Goal: Task Accomplishment & Management: Complete application form

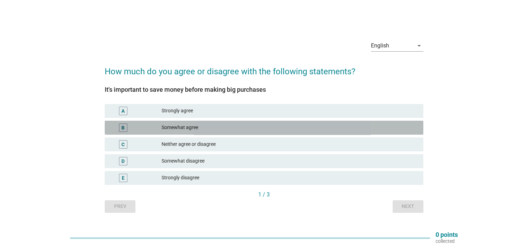
click at [205, 127] on div "Somewhat agree" at bounding box center [290, 128] width 256 height 8
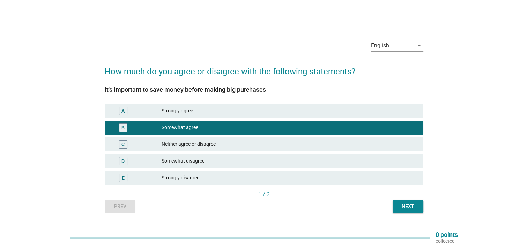
click at [200, 111] on div "Strongly agree" at bounding box center [290, 111] width 256 height 8
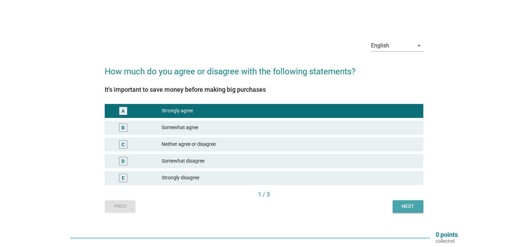
click at [404, 203] on div "Next" at bounding box center [408, 206] width 20 height 7
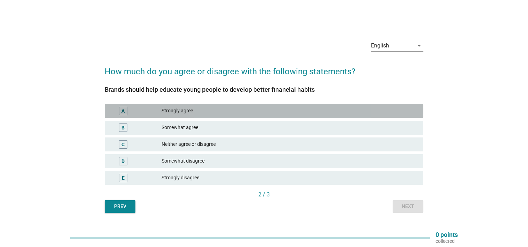
click at [264, 112] on div "Strongly agree" at bounding box center [290, 111] width 256 height 8
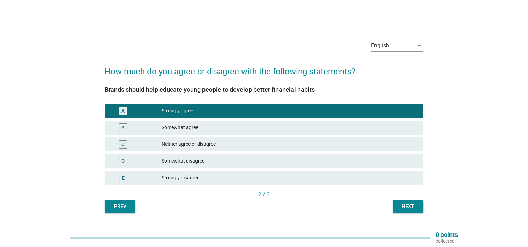
click at [397, 207] on button "Next" at bounding box center [408, 206] width 31 height 13
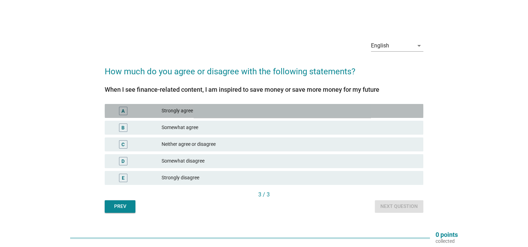
click at [228, 112] on div "Strongly agree" at bounding box center [290, 111] width 256 height 8
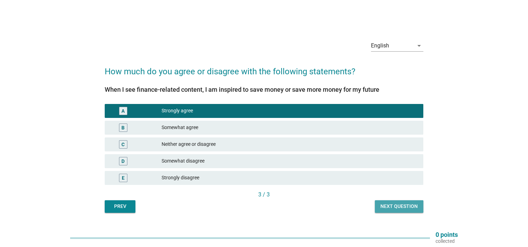
click at [392, 205] on div "Next question" at bounding box center [399, 206] width 37 height 7
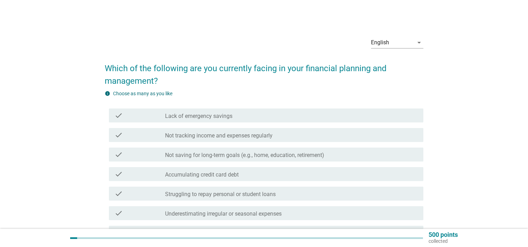
click at [213, 124] on div "check check_box_outline_blank Lack of emergency savings" at bounding box center [264, 116] width 319 height 20
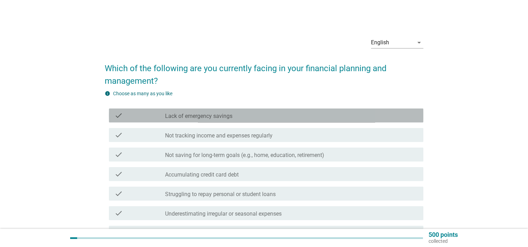
click at [202, 115] on label "Lack of emergency savings" at bounding box center [198, 116] width 67 height 7
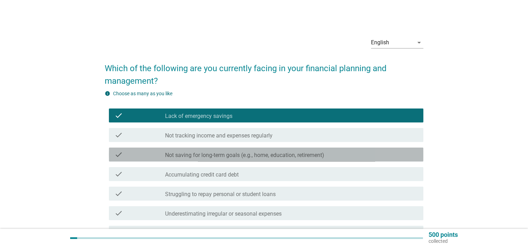
click at [195, 154] on label "Not saving for long-term goals (e.g., home, education, retirement)" at bounding box center [244, 155] width 159 height 7
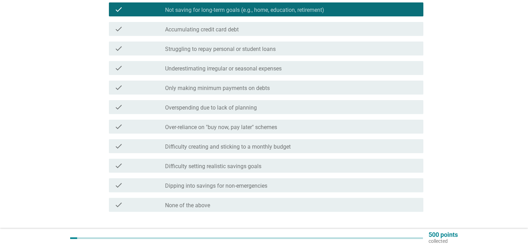
scroll to position [146, 0]
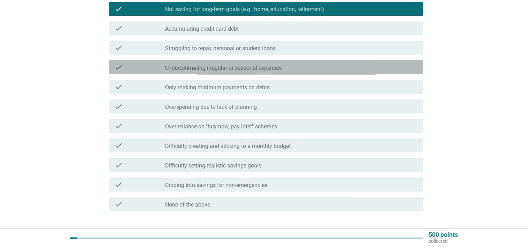
click at [174, 65] on label "Underestimating irregular or seasonal expenses" at bounding box center [223, 68] width 117 height 7
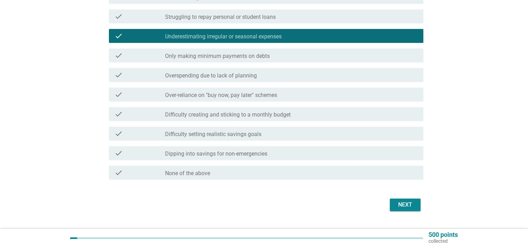
scroll to position [193, 0]
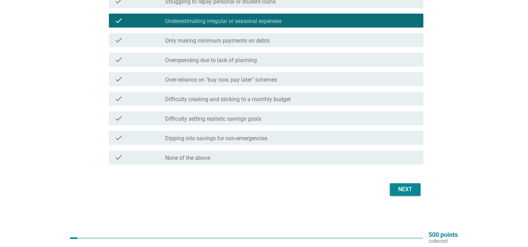
click at [316, 97] on div "check_box_outline_blank Difficulty creating and sticking to a monthly budget" at bounding box center [291, 99] width 253 height 8
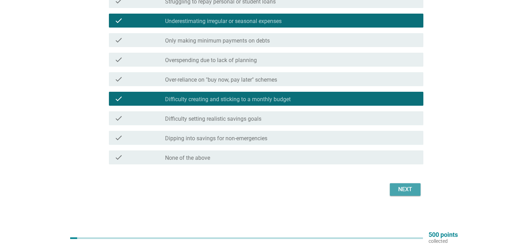
click at [399, 189] on div "Next" at bounding box center [406, 189] width 20 height 8
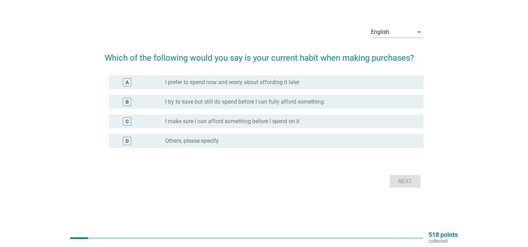
scroll to position [0, 0]
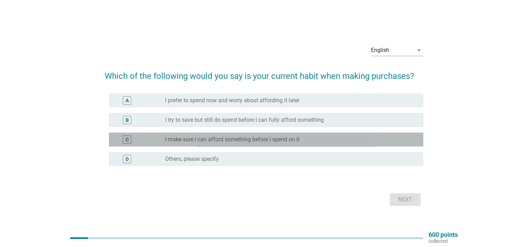
click at [312, 140] on div "radio_button_unchecked I make sure I can afford something before I spend on it" at bounding box center [288, 139] width 247 height 7
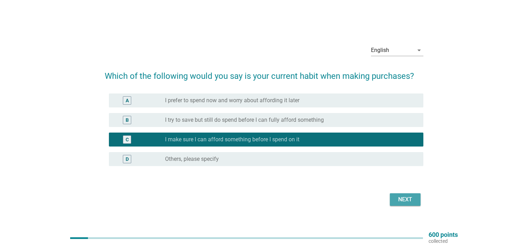
click at [396, 202] on div "Next" at bounding box center [406, 199] width 20 height 8
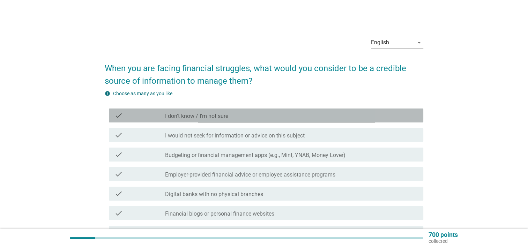
click at [224, 116] on label "I don't know / I'm not sure" at bounding box center [196, 116] width 63 height 7
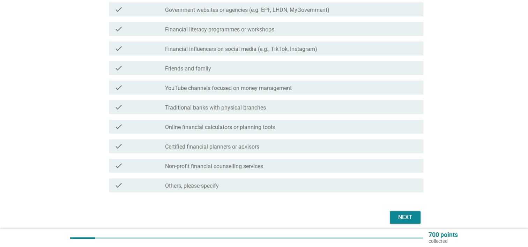
scroll to position [229, 0]
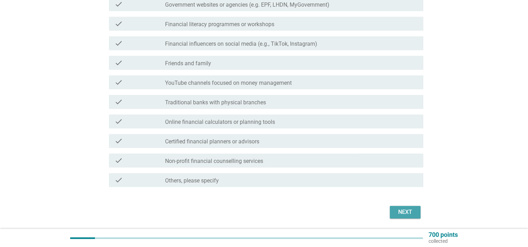
click at [404, 209] on div "Next" at bounding box center [406, 212] width 20 height 8
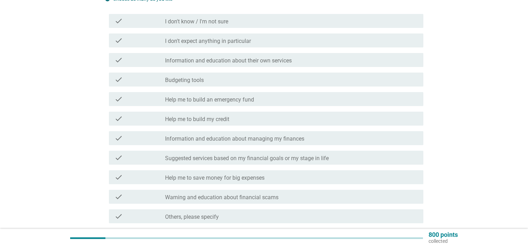
scroll to position [100, 0]
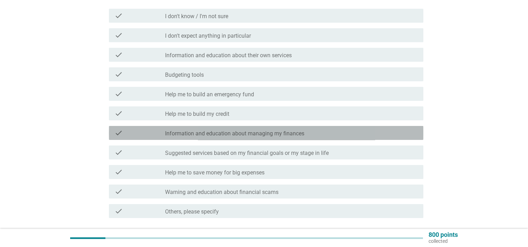
click at [228, 138] on div "check check_box_outline_blank Information and education about managing my finan…" at bounding box center [266, 133] width 315 height 14
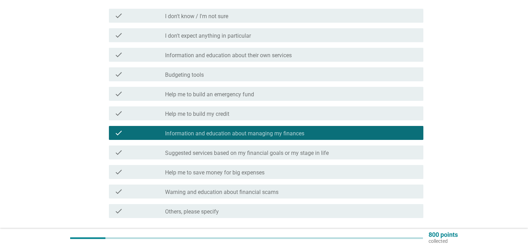
click at [235, 167] on div "check check_box_outline_blank Help me to save money for big expenses" at bounding box center [266, 172] width 315 height 14
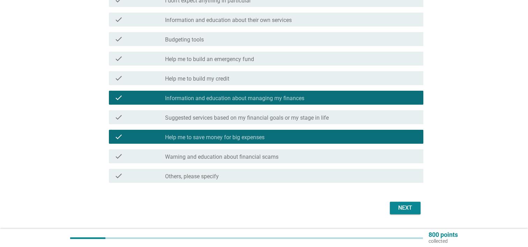
scroll to position [154, 0]
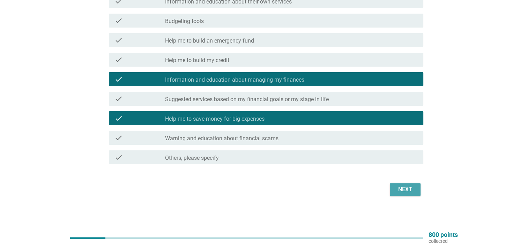
click at [400, 187] on div "Next" at bounding box center [406, 189] width 20 height 8
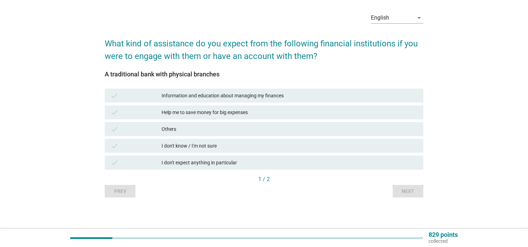
scroll to position [0, 0]
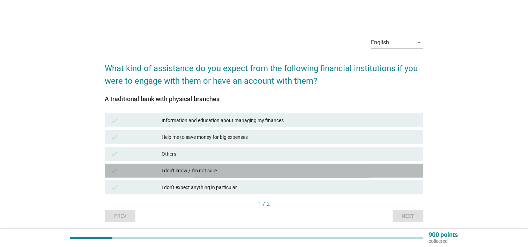
click at [215, 169] on div "I don't know / I'm not sure" at bounding box center [290, 171] width 256 height 8
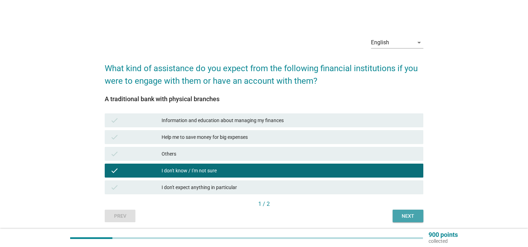
click at [396, 217] on button "Next" at bounding box center [408, 216] width 31 height 13
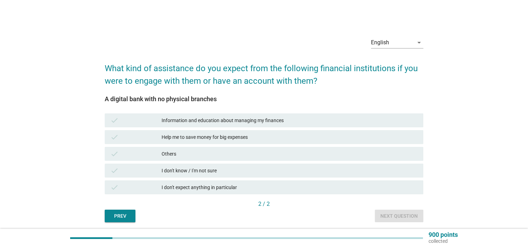
click at [231, 168] on div "I don't know / I'm not sure" at bounding box center [290, 171] width 256 height 8
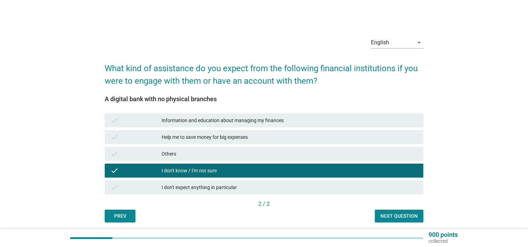
click at [380, 212] on button "Next question" at bounding box center [399, 216] width 49 height 13
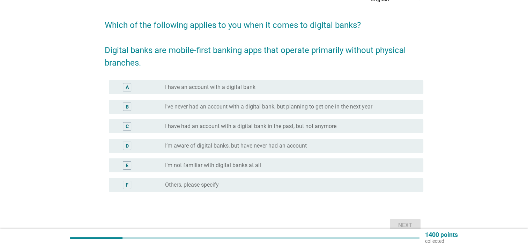
scroll to position [43, 0]
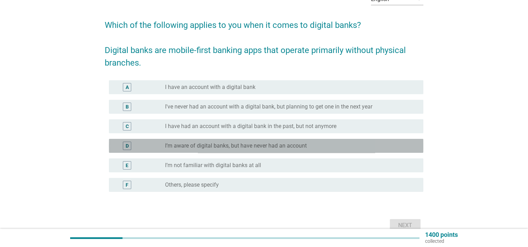
click at [226, 147] on label "I’m aware of digital banks, but have never had an account" at bounding box center [236, 145] width 142 height 7
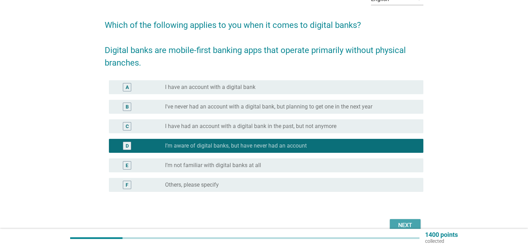
click at [394, 221] on button "Next" at bounding box center [405, 225] width 31 height 13
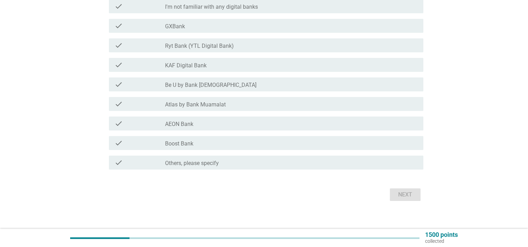
scroll to position [98, 0]
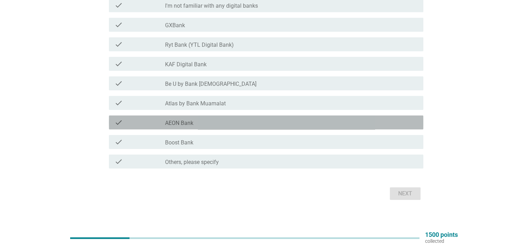
click at [183, 125] on label "AEON Bank" at bounding box center [179, 123] width 28 height 7
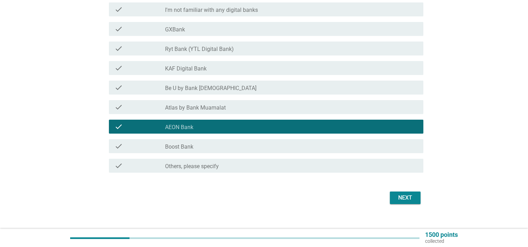
scroll to position [94, 0]
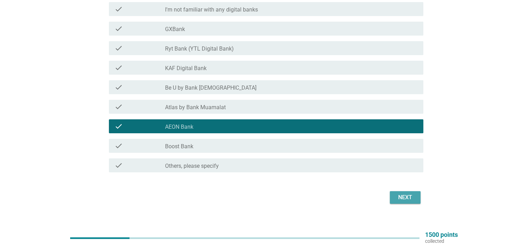
click at [396, 198] on div "Next" at bounding box center [406, 197] width 20 height 8
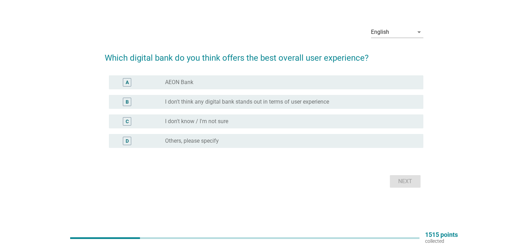
scroll to position [0, 0]
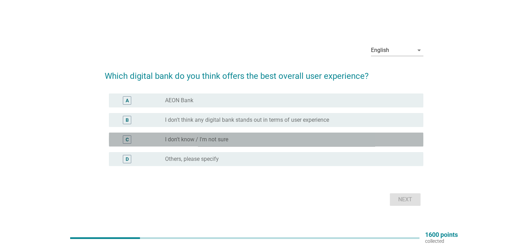
click at [237, 137] on div "radio_button_unchecked I don't know / I'm not sure" at bounding box center [288, 139] width 247 height 7
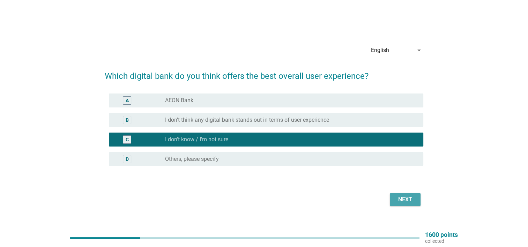
click at [402, 202] on div "Next" at bounding box center [406, 199] width 20 height 8
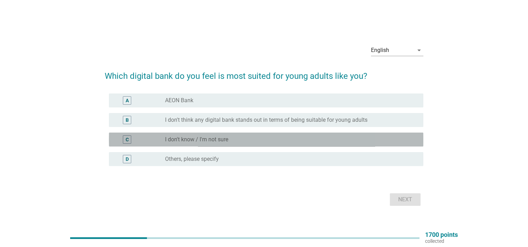
click at [265, 141] on div "radio_button_unchecked I don't know / I'm not sure" at bounding box center [288, 139] width 247 height 7
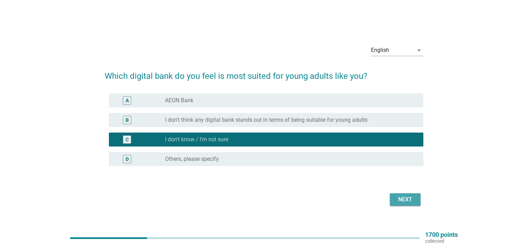
click at [406, 199] on div "Next" at bounding box center [406, 199] width 20 height 8
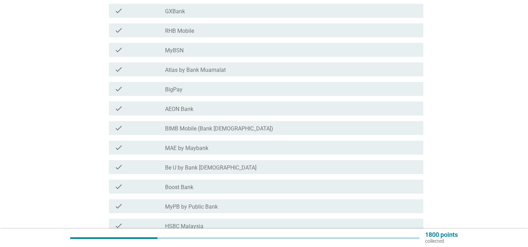
scroll to position [95, 0]
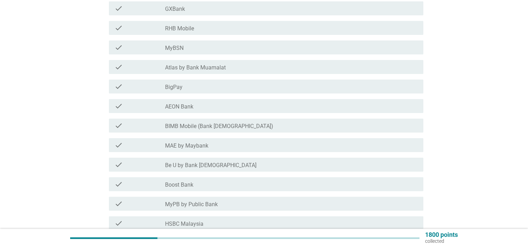
click at [239, 146] on div "check_box_outline_blank MAE by Maybank" at bounding box center [291, 145] width 253 height 8
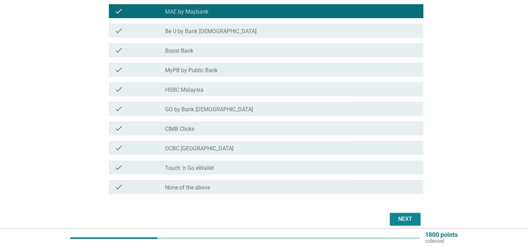
scroll to position [230, 0]
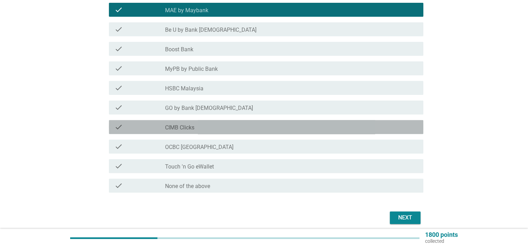
click at [217, 131] on div "check_box_outline_blank CIMB Clicks" at bounding box center [291, 127] width 253 height 8
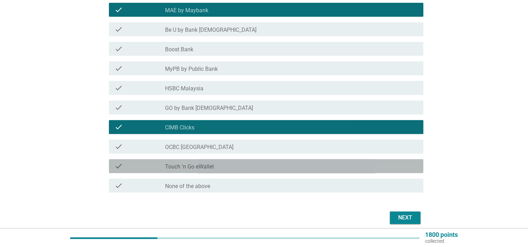
click at [232, 168] on div "check_box_outline_blank Touch 'n Go eWallet" at bounding box center [291, 166] width 253 height 8
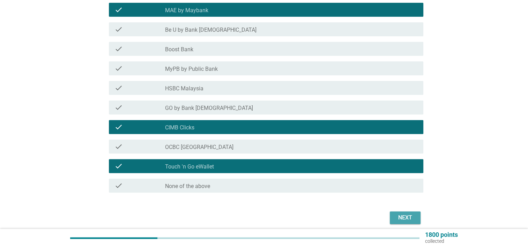
click at [396, 217] on div "Next" at bounding box center [406, 218] width 20 height 8
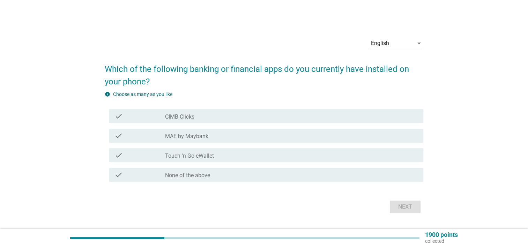
click at [206, 137] on label "MAE by Maybank" at bounding box center [186, 136] width 43 height 7
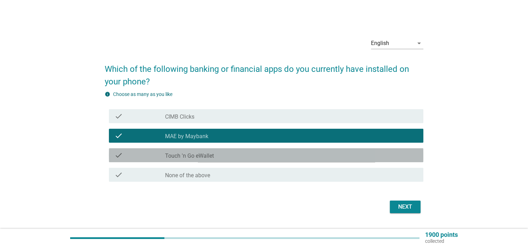
click at [207, 156] on label "Touch 'n Go eWallet" at bounding box center [189, 156] width 49 height 7
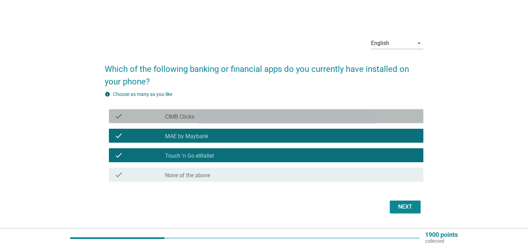
click at [206, 113] on div "check_box_outline_blank CIMB Clicks" at bounding box center [291, 116] width 253 height 8
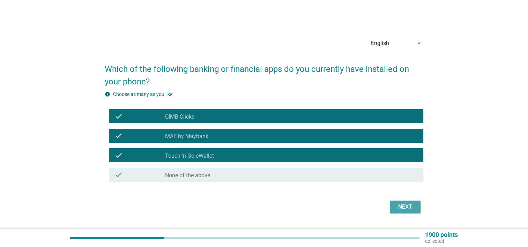
click at [395, 202] on button "Next" at bounding box center [405, 207] width 31 height 13
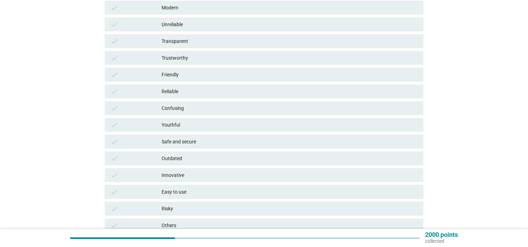
scroll to position [118, 0]
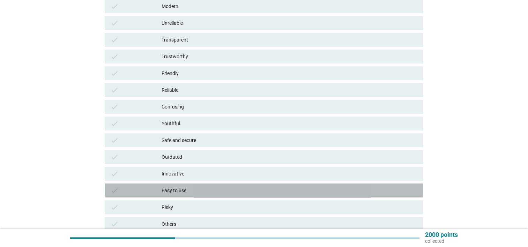
click at [182, 197] on div "check Easy to use" at bounding box center [264, 191] width 319 height 14
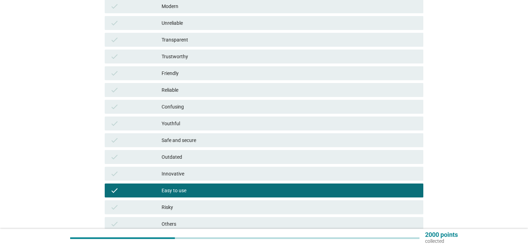
scroll to position [180, 0]
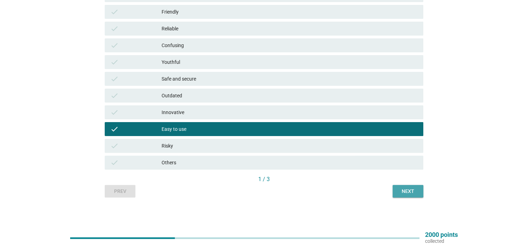
click at [399, 195] on button "Next" at bounding box center [408, 191] width 31 height 13
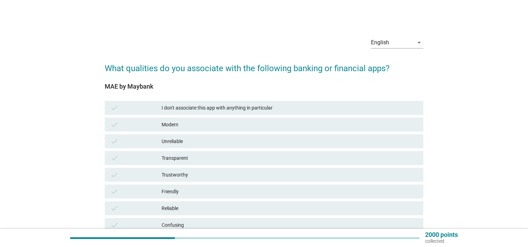
click at [225, 154] on div "Transparent" at bounding box center [290, 158] width 256 height 8
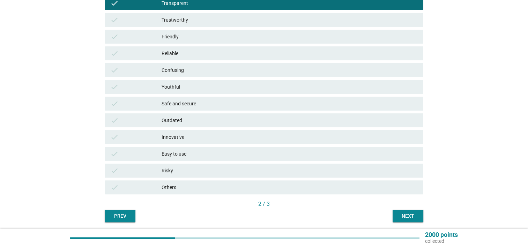
scroll to position [156, 0]
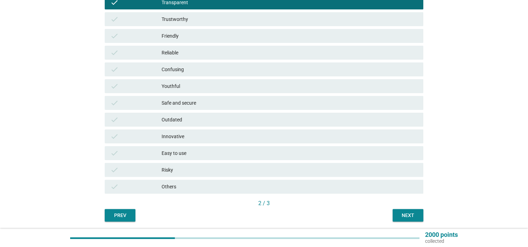
click at [408, 213] on div "Next" at bounding box center [408, 215] width 20 height 7
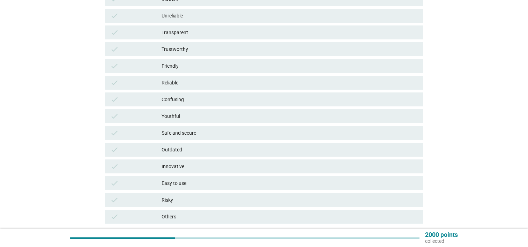
scroll to position [131, 0]
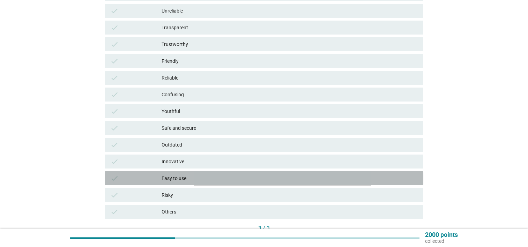
click at [224, 174] on div "Easy to use" at bounding box center [290, 178] width 256 height 8
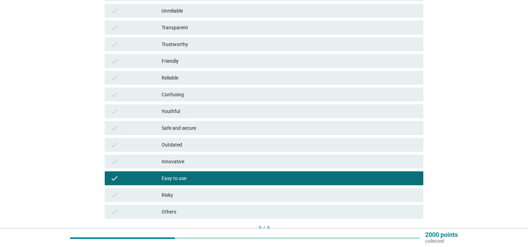
scroll to position [180, 0]
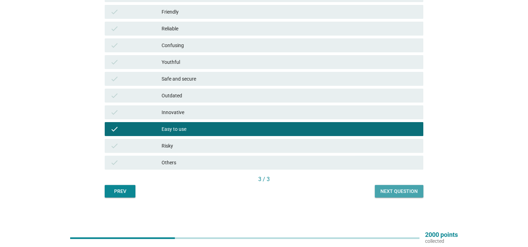
click at [390, 192] on div "Next question" at bounding box center [399, 191] width 37 height 7
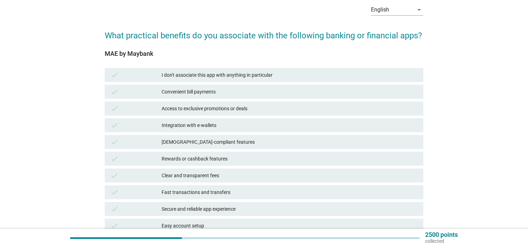
scroll to position [33, 0]
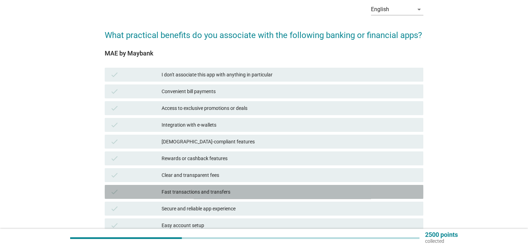
click at [341, 188] on div "Fast transactions and transfers" at bounding box center [290, 192] width 256 height 8
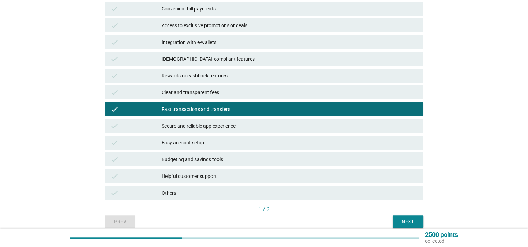
scroll to position [117, 0]
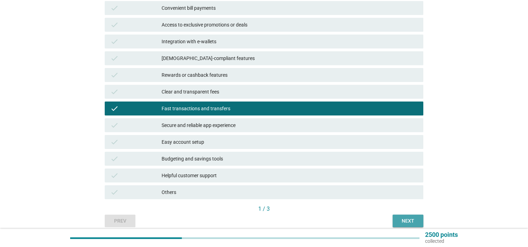
click at [409, 222] on div "Next" at bounding box center [408, 220] width 20 height 7
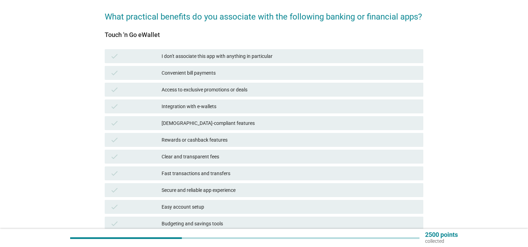
scroll to position [61, 0]
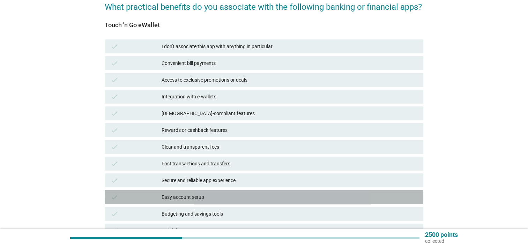
click at [309, 196] on div "Easy account setup" at bounding box center [290, 197] width 256 height 8
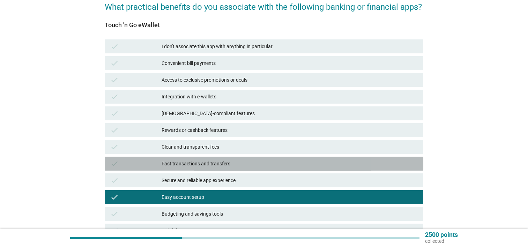
click at [296, 165] on div "Fast transactions and transfers" at bounding box center [290, 164] width 256 height 8
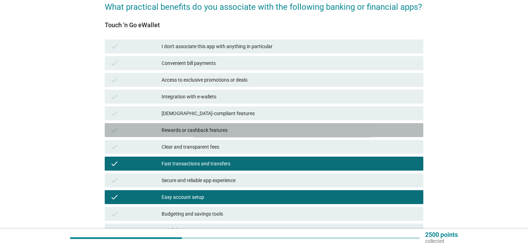
click at [278, 128] on div "Rewards or cashback features" at bounding box center [290, 130] width 256 height 8
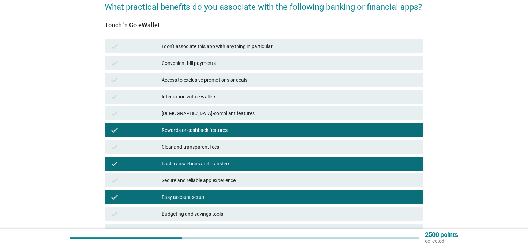
scroll to position [146, 0]
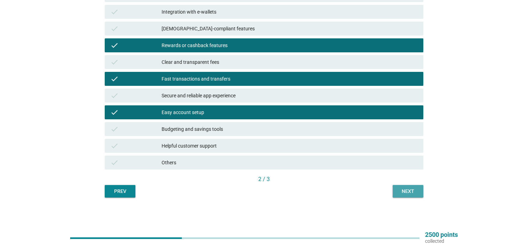
click at [396, 193] on button "Next" at bounding box center [408, 191] width 31 height 13
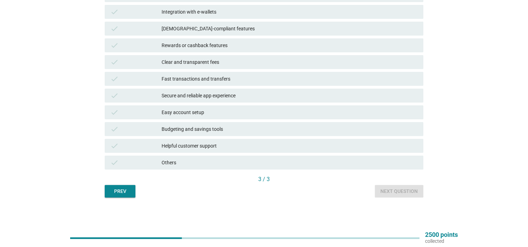
scroll to position [0, 0]
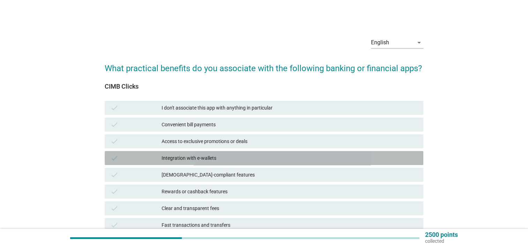
click at [251, 162] on div "check Integration with e-wallets" at bounding box center [264, 158] width 319 height 14
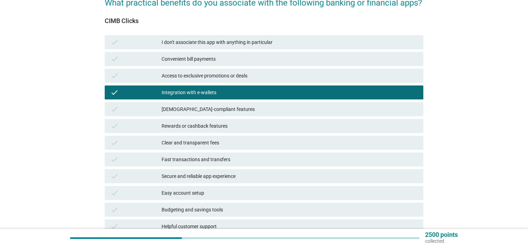
scroll to position [66, 0]
click at [228, 147] on div "Clear and transparent fees" at bounding box center [290, 143] width 256 height 8
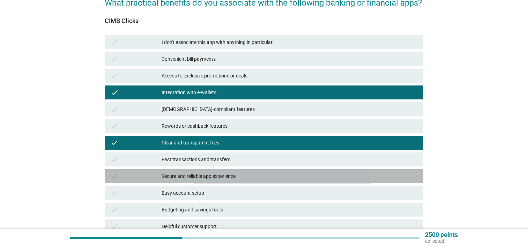
click at [230, 173] on div "Secure and reliable app experience" at bounding box center [290, 176] width 256 height 8
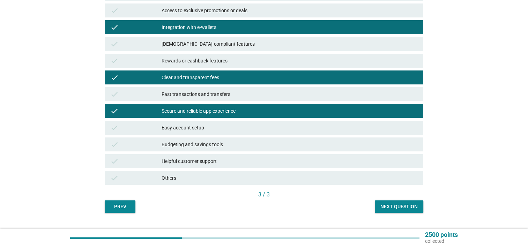
scroll to position [131, 0]
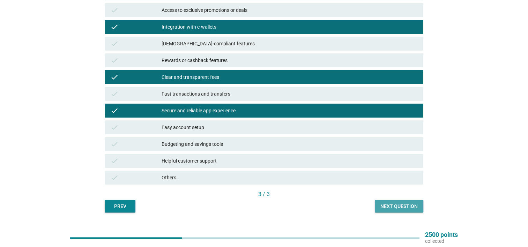
click at [380, 201] on button "Next question" at bounding box center [399, 206] width 49 height 13
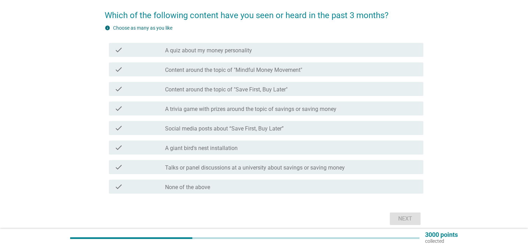
scroll to position [56, 0]
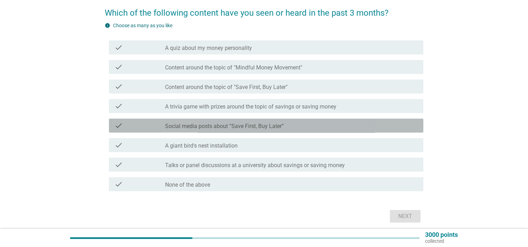
click at [194, 125] on label "Social media posts about “Save First, Buy Later”" at bounding box center [224, 126] width 119 height 7
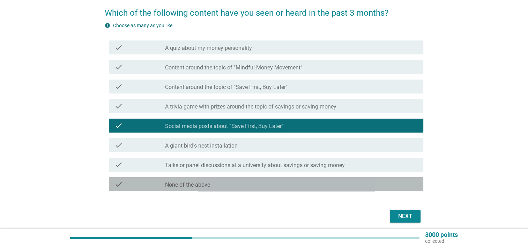
click at [230, 180] on div "check_box_outline_blank None of the above" at bounding box center [291, 184] width 253 height 8
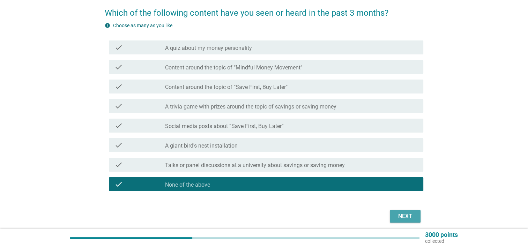
click at [392, 215] on button "Next" at bounding box center [405, 216] width 31 height 13
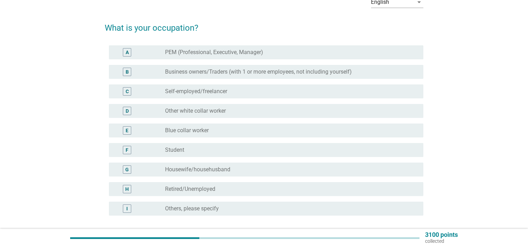
scroll to position [42, 0]
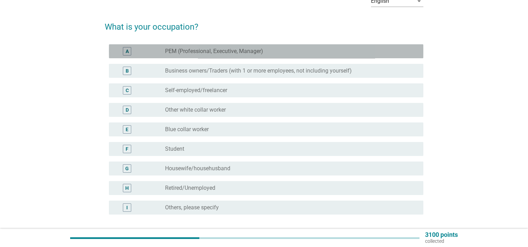
click at [170, 50] on label "PEM (Professional, Executive, Manager)" at bounding box center [214, 51] width 98 height 7
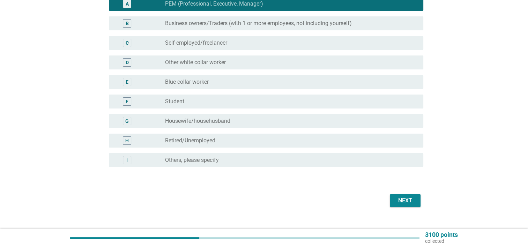
scroll to position [93, 0]
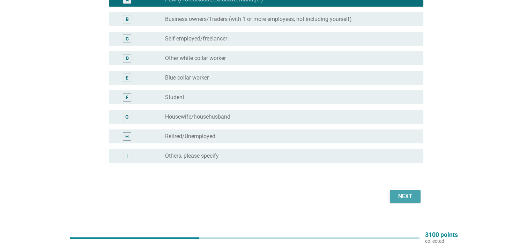
click at [399, 196] on div "Next" at bounding box center [406, 196] width 20 height 8
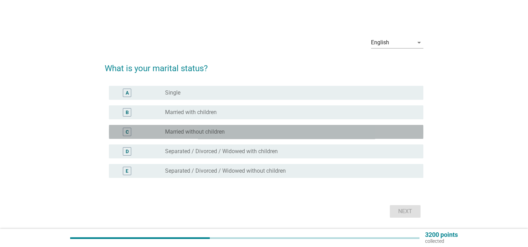
click at [226, 133] on div "radio_button_unchecked Married without children" at bounding box center [288, 131] width 247 height 7
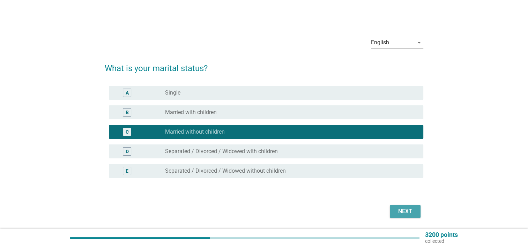
click at [404, 213] on div "Next" at bounding box center [406, 211] width 20 height 8
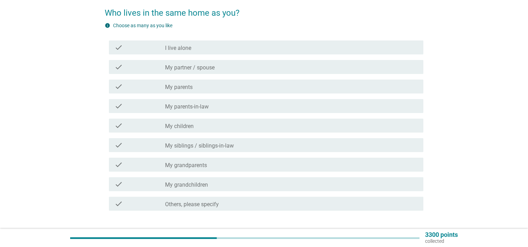
scroll to position [56, 0]
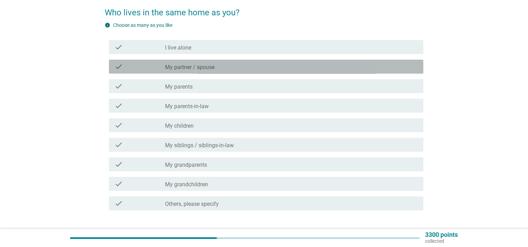
click at [193, 67] on label "My partner / spouse" at bounding box center [190, 67] width 50 height 7
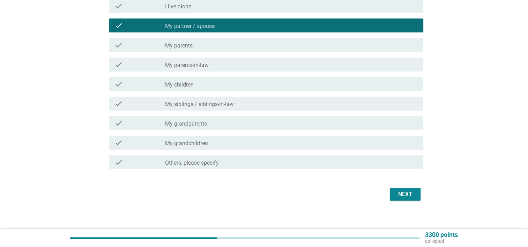
scroll to position [97, 0]
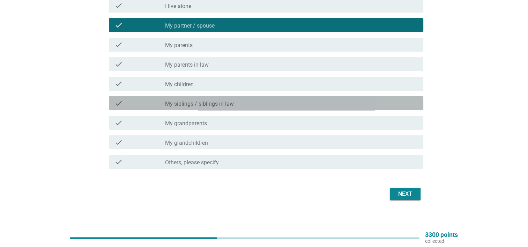
click at [207, 109] on div "check check_box_outline_blank My siblings / siblings-in-law" at bounding box center [266, 103] width 315 height 14
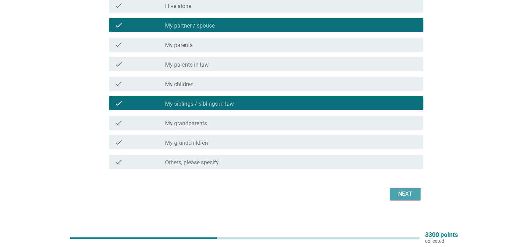
click at [401, 194] on div "Next" at bounding box center [406, 194] width 20 height 8
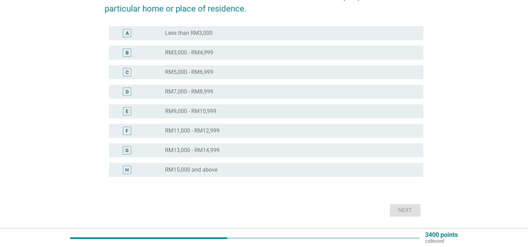
scroll to position [98, 0]
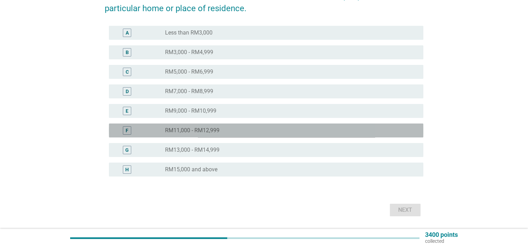
click at [221, 128] on div "radio_button_unchecked RM11,000 - RM12,999" at bounding box center [288, 130] width 247 height 7
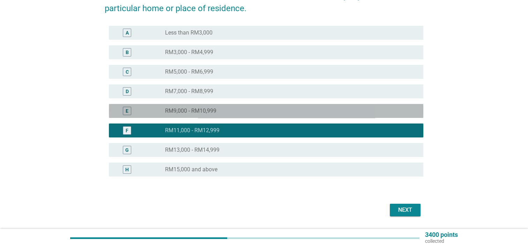
click at [312, 114] on div "radio_button_unchecked RM9,000 - RM10,999" at bounding box center [288, 111] width 247 height 7
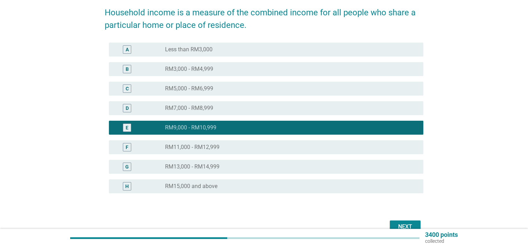
scroll to position [83, 0]
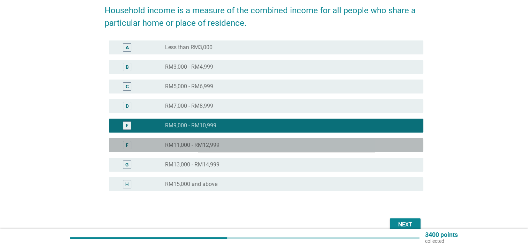
click at [311, 145] on div "radio_button_unchecked RM11,000 - RM12,999" at bounding box center [288, 145] width 247 height 7
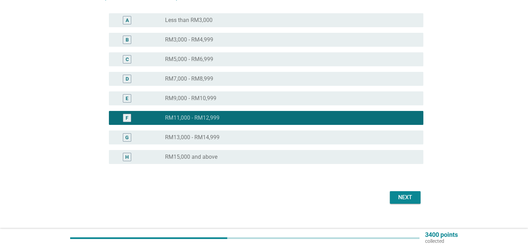
scroll to position [113, 0]
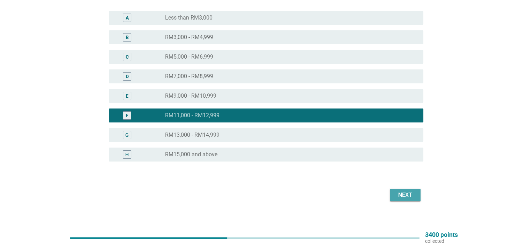
click at [400, 195] on div "Next" at bounding box center [406, 195] width 20 height 8
